Goal: Find specific page/section: Find specific page/section

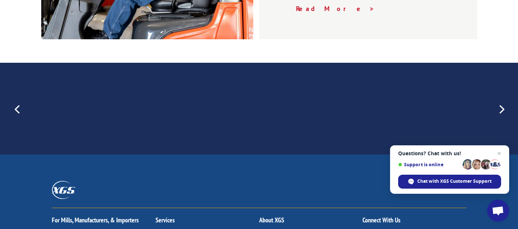
scroll to position [1139, 0]
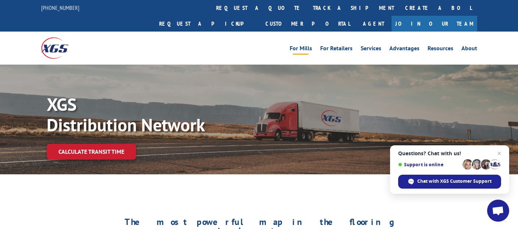
click at [308, 46] on link "For Mills" at bounding box center [301, 50] width 22 height 8
